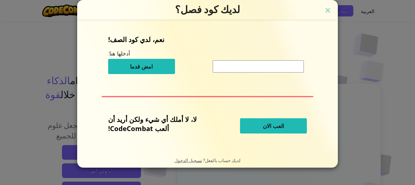
click at [258, 121] on button "العب الان" at bounding box center [273, 125] width 67 height 15
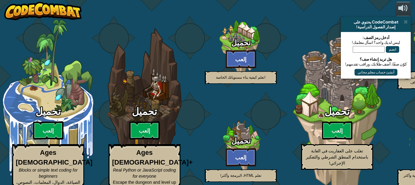
select select "ar"
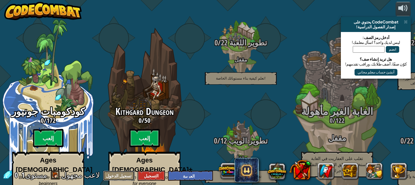
click at [103, 174] on button "تسجيل الدخول" at bounding box center [119, 175] width 32 height 10
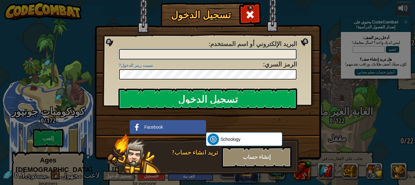
click at [190, 55] on input "البريد الإلكتروني أو اسم المستخدم :" at bounding box center [208, 54] width 178 height 10
type input "[EMAIL_ADDRESS][DOMAIN_NAME]"
click at [119, 88] on input "تسجيل الدخول" at bounding box center [208, 98] width 179 height 21
